Goal: Task Accomplishment & Management: Complete application form

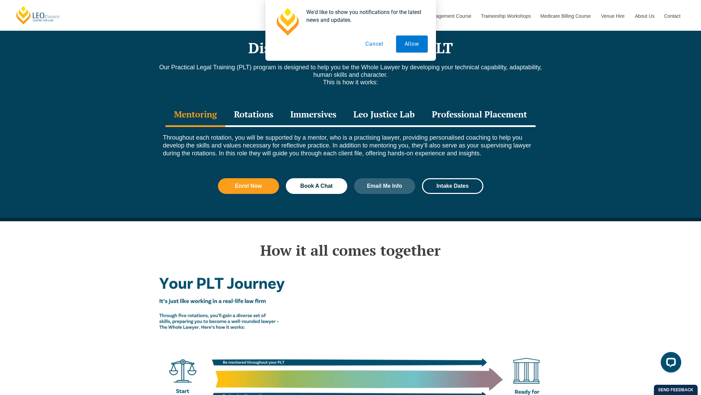
scroll to position [938, 0]
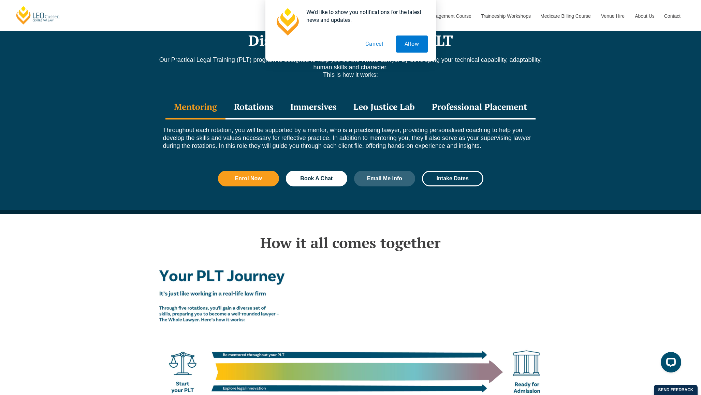
click at [261, 96] on div "Rotations" at bounding box center [253, 108] width 56 height 24
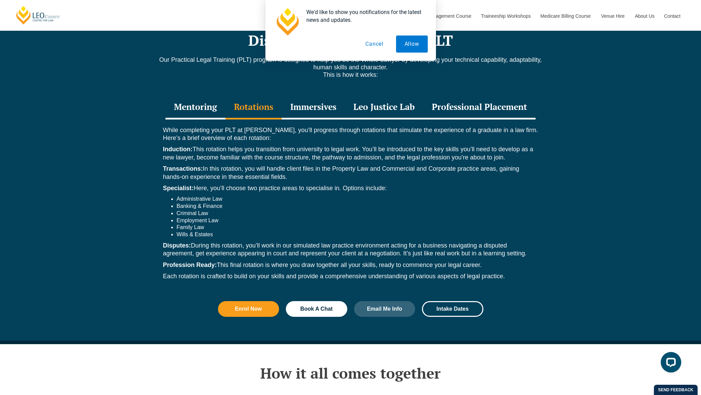
click at [380, 47] on button "Cancel" at bounding box center [374, 43] width 35 height 17
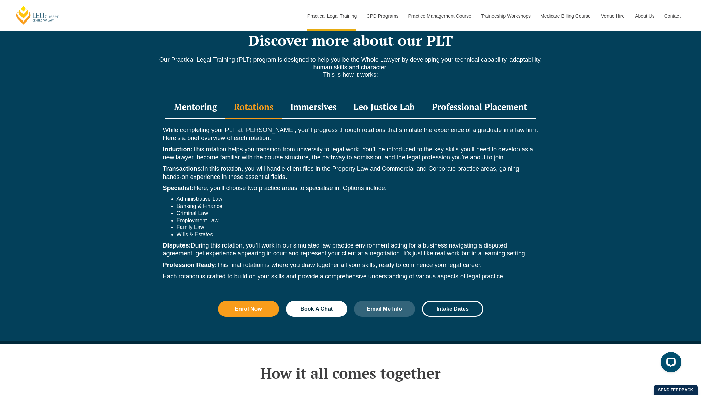
click at [316, 96] on div "Immersives" at bounding box center [313, 108] width 63 height 24
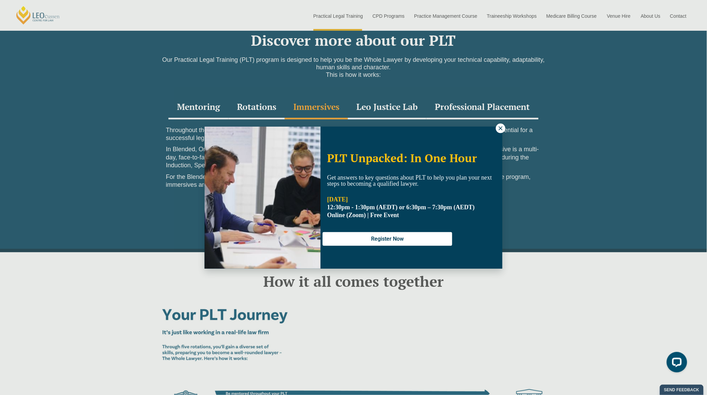
click at [500, 126] on icon at bounding box center [501, 128] width 6 height 6
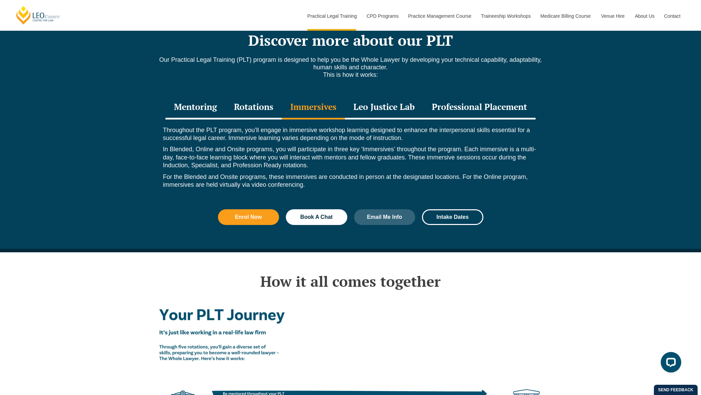
click at [390, 96] on div "Leo Justice Lab" at bounding box center [384, 108] width 78 height 24
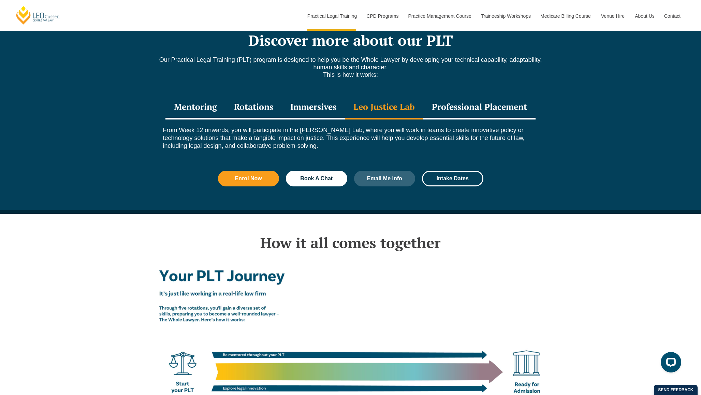
click at [453, 96] on div "Professional Placement" at bounding box center [479, 108] width 112 height 24
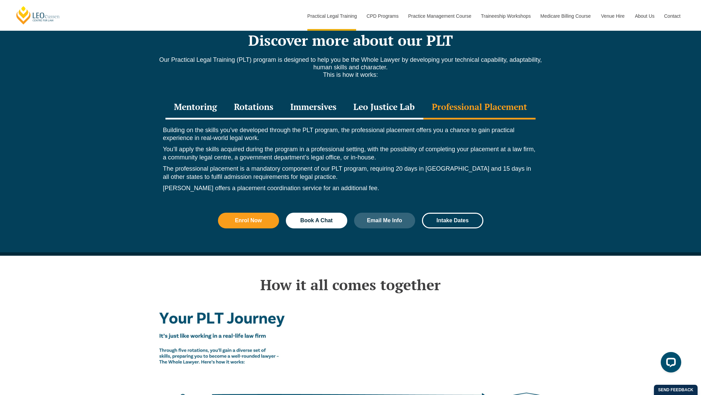
click at [329, 96] on div "Immersives" at bounding box center [313, 108] width 63 height 24
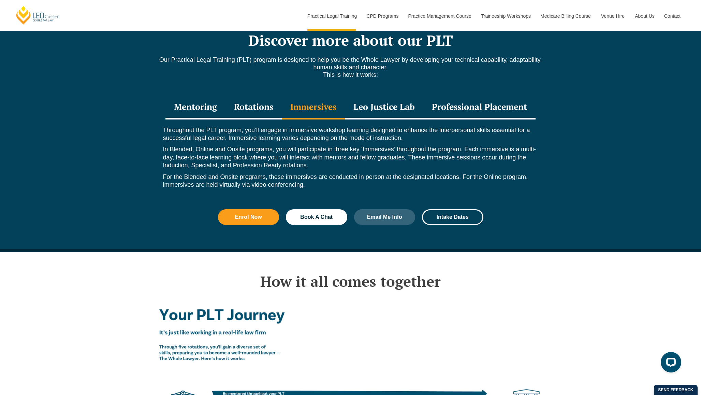
click at [275, 96] on div "Rotations" at bounding box center [253, 108] width 56 height 24
